Goal: Task Accomplishment & Management: Use online tool/utility

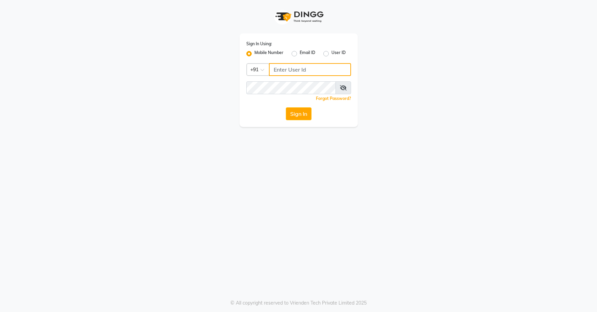
type input "7659868686"
click at [301, 115] on button "Sign In" at bounding box center [299, 113] width 26 height 13
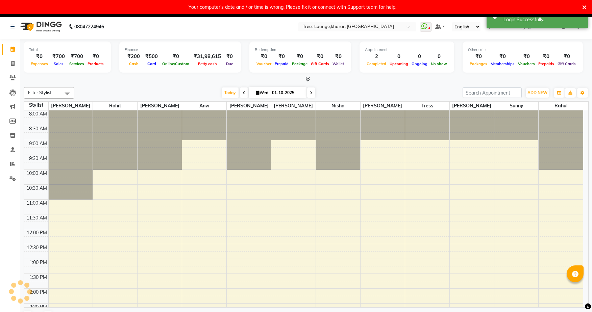
select select "en"
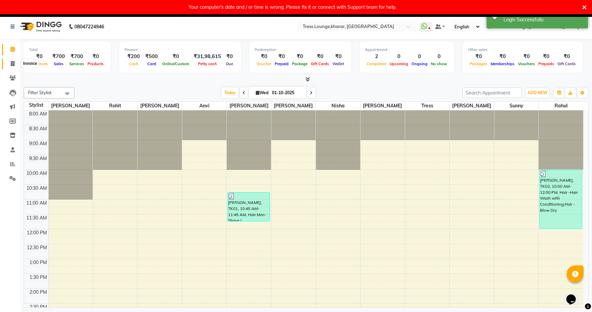
click at [11, 63] on icon at bounding box center [13, 63] width 4 height 5
select select "service"
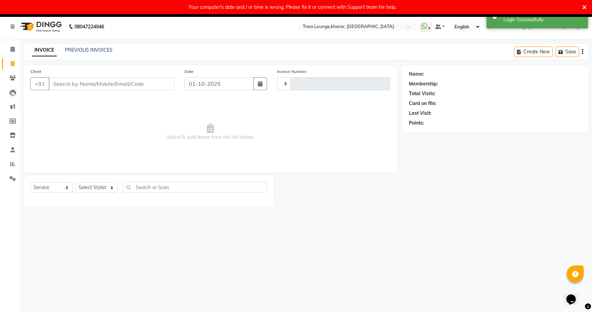
type input "2999"
select select "7078"
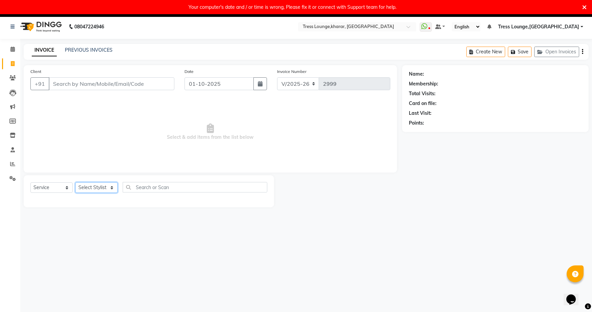
select select "59382"
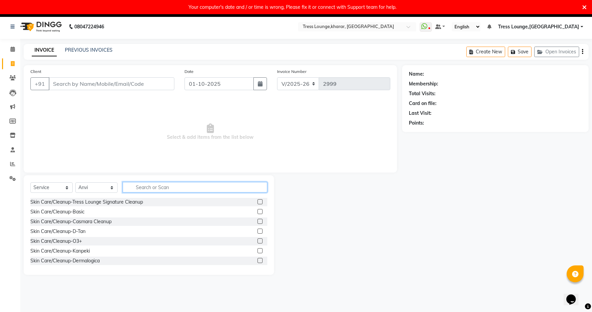
click at [140, 186] on input "text" at bounding box center [195, 187] width 145 height 10
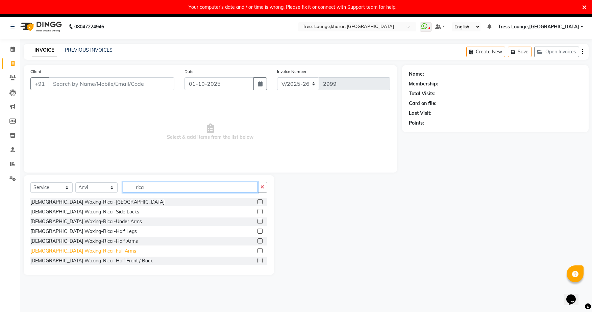
type input "rica"
click at [87, 248] on div "[DEMOGRAPHIC_DATA] Waxing-Rica -Full Arms" at bounding box center [83, 251] width 106 height 7
checkbox input "false"
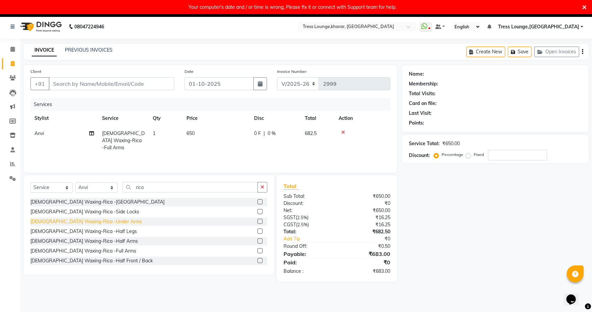
click at [93, 224] on div "[DEMOGRAPHIC_DATA] Waxing-Rica -Under Arms" at bounding box center [85, 221] width 111 height 7
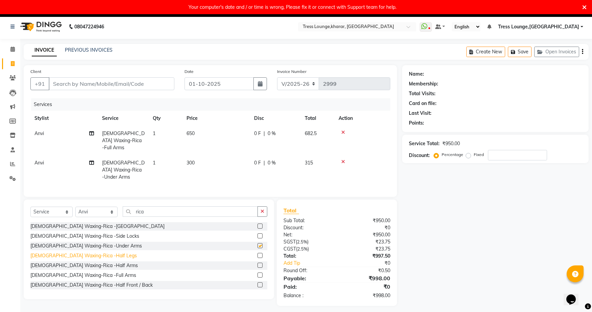
checkbox input "false"
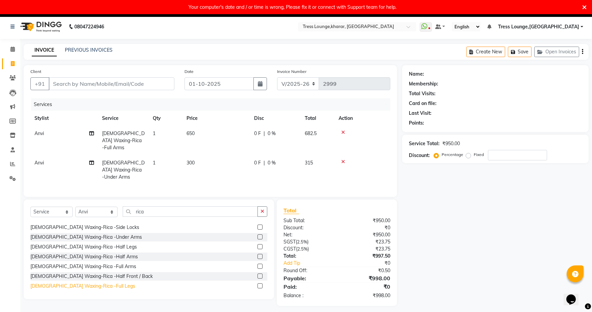
click at [91, 283] on div "[DEMOGRAPHIC_DATA] Waxing-Rica -Full Legs" at bounding box center [82, 286] width 105 height 7
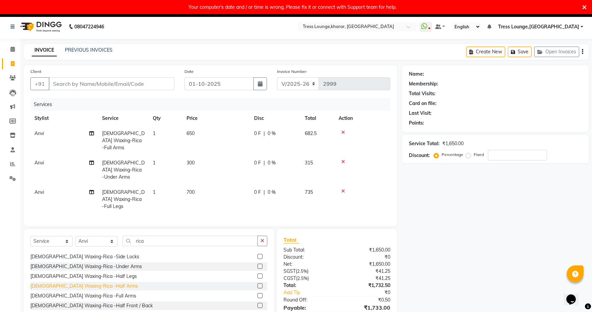
checkbox input "false"
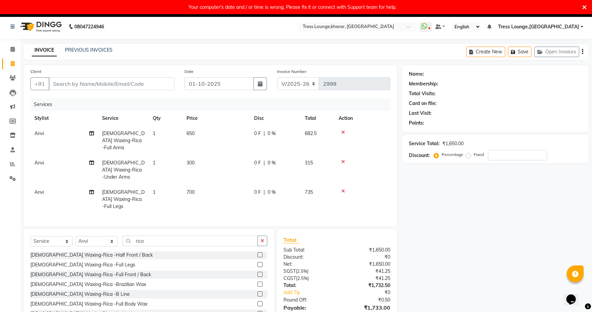
scroll to position [61, 0]
click at [91, 290] on div "[DEMOGRAPHIC_DATA] Waxing-Rica -B Line" at bounding box center [79, 293] width 99 height 7
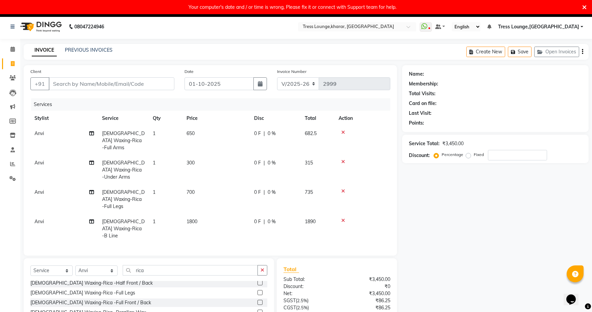
checkbox input "false"
click at [503, 156] on input "number" at bounding box center [517, 155] width 59 height 10
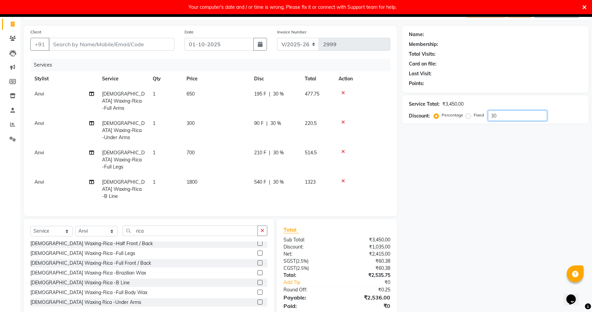
type input "30"
click at [587, 5] on div "Your computer's date and / or time is wrong, Please fix it or connect with Supp…" at bounding box center [296, 7] width 592 height 14
click at [586, 19] on div "Create New Save Open Invoices" at bounding box center [527, 12] width 122 height 16
click at [586, 7] on icon at bounding box center [584, 7] width 4 height 6
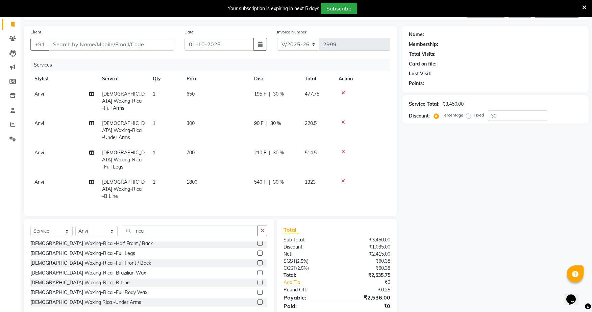
click at [586, 7] on icon at bounding box center [584, 7] width 4 height 6
